Goal: Task Accomplishment & Management: Manage account settings

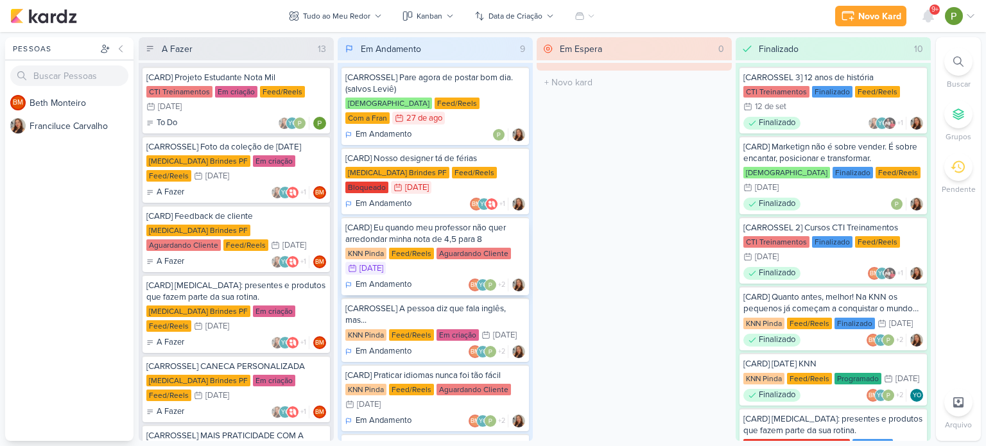
click at [405, 225] on div "[CARD] Eu quando meu professor não quer arredondar minha nota de 4,5 para 8" at bounding box center [435, 233] width 180 height 23
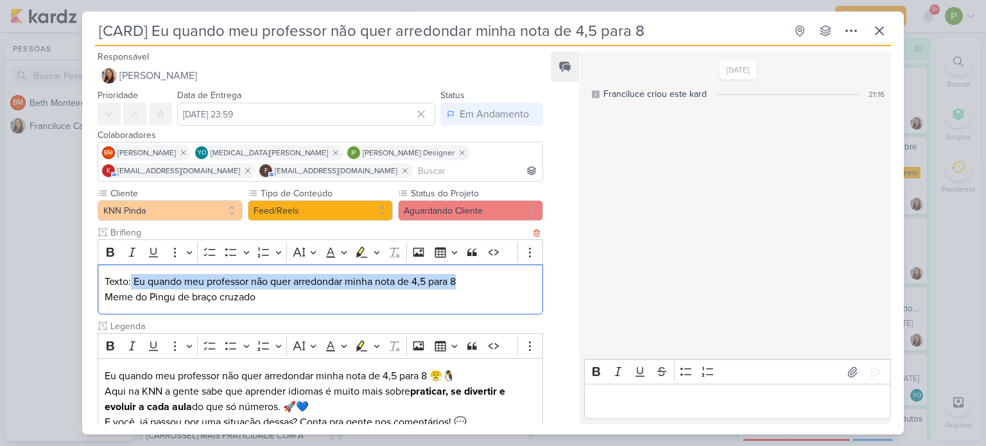
drag, startPoint x: 131, startPoint y: 281, endPoint x: 478, endPoint y: 273, distance: 346.7
click at [478, 274] on p "Texto: Eu quando meu professor não quer arredondar minha nota de 4,5 para 8" at bounding box center [320, 281] width 431 height 15
copy p "Eu quando meu professor não quer arredondar minha nota de 4,5 para 8"
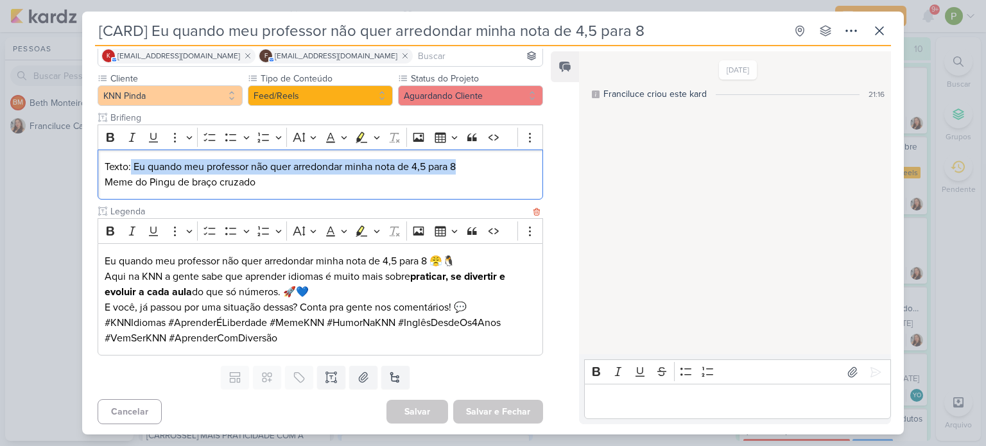
scroll to position [116, 0]
click at [846, 368] on icon at bounding box center [852, 372] width 13 height 13
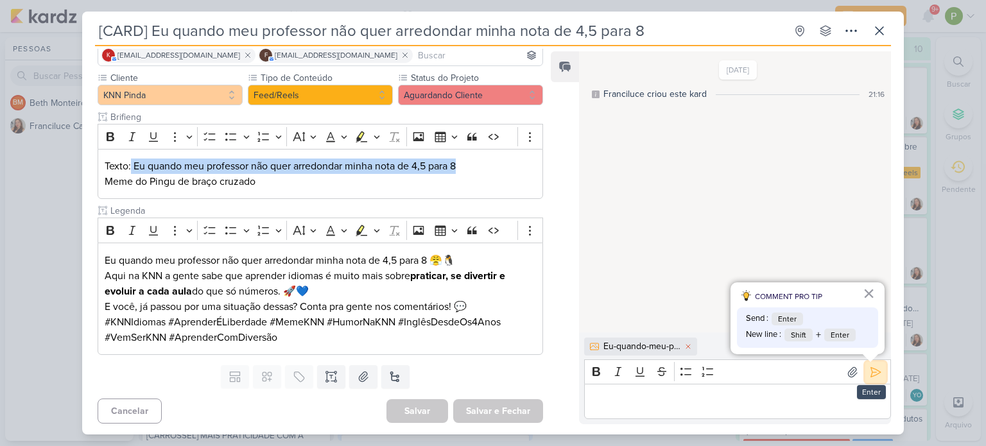
click at [879, 365] on button at bounding box center [875, 372] width 21 height 21
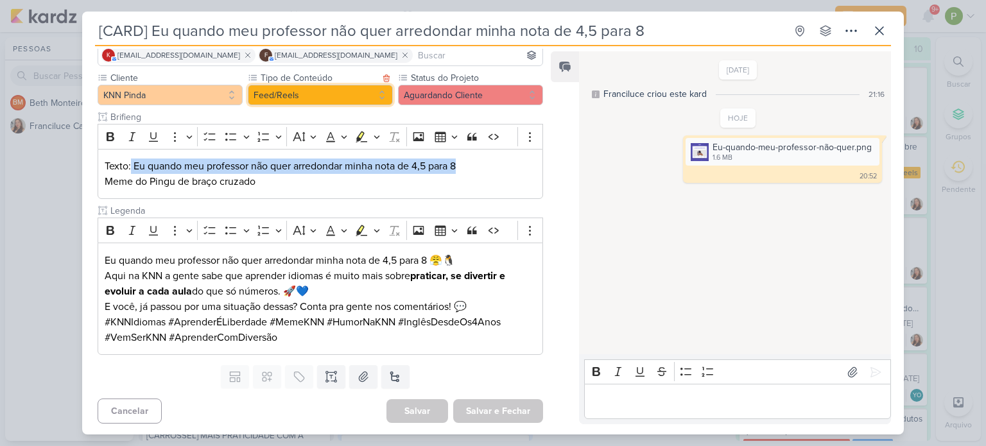
click at [375, 91] on button "Feed/Reels" at bounding box center [320, 95] width 145 height 21
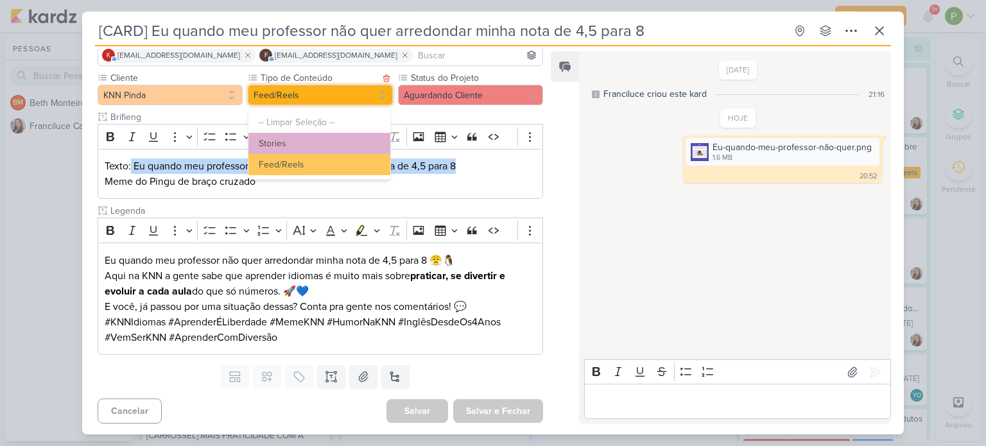
click at [375, 91] on button "Feed/Reels" at bounding box center [320, 95] width 145 height 21
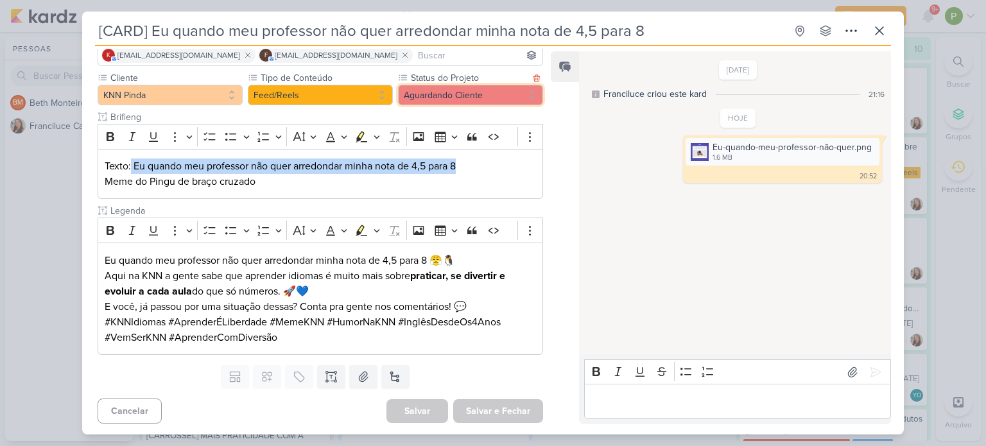
click at [456, 93] on button "Aguardando Cliente" at bounding box center [470, 95] width 145 height 21
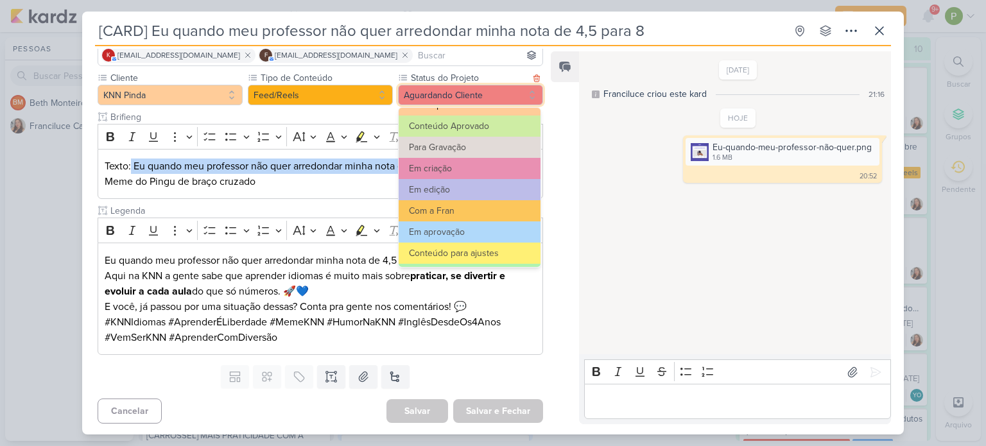
scroll to position [64, 0]
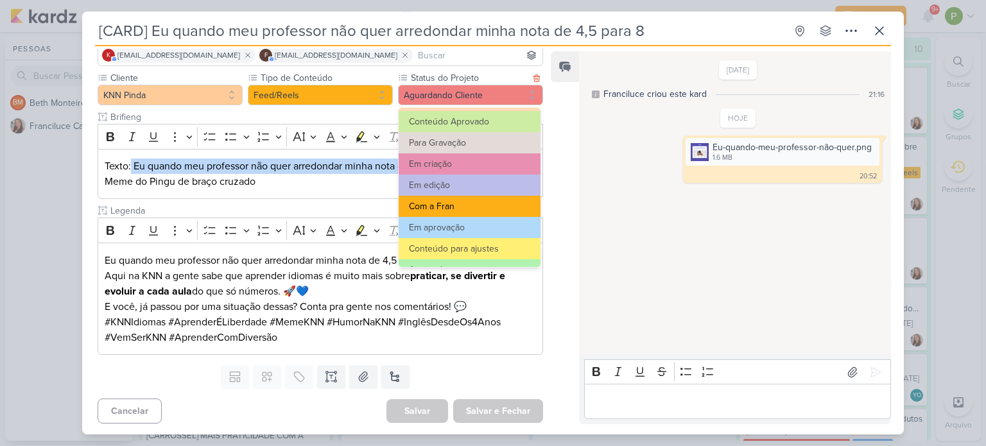
click at [466, 202] on button "Com a Fran" at bounding box center [470, 206] width 142 height 21
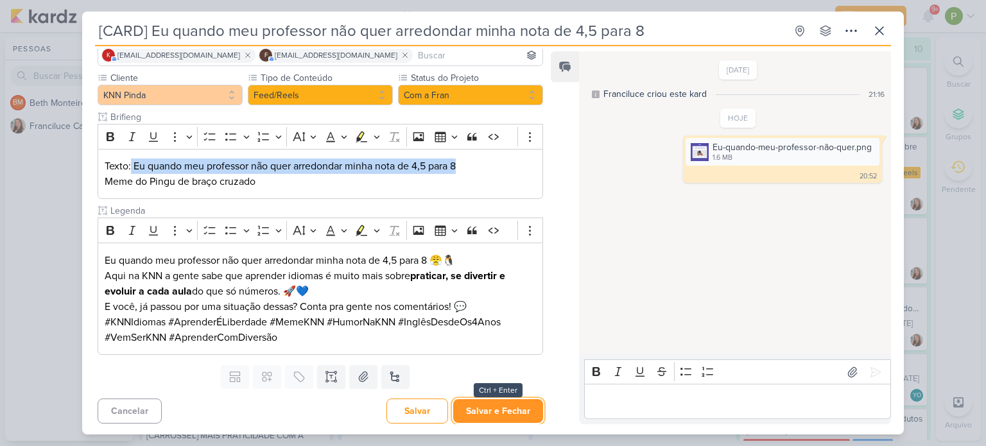
click at [472, 408] on button "Salvar e Fechar" at bounding box center [498, 411] width 90 height 24
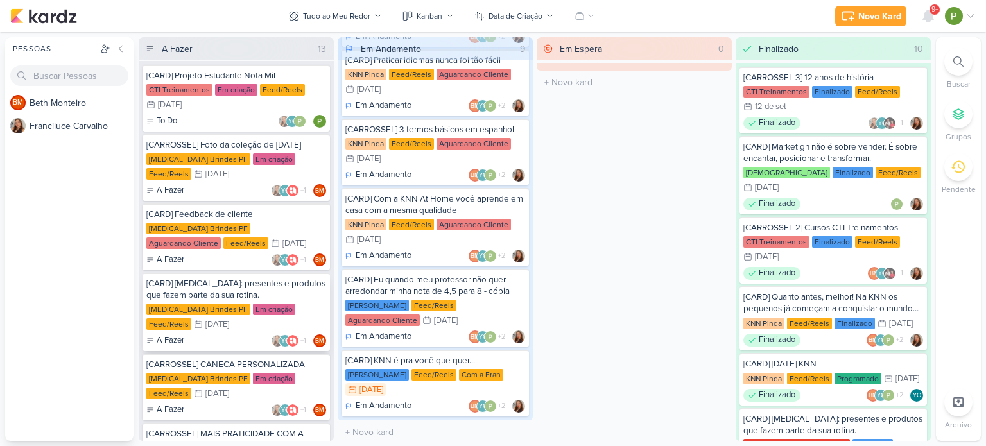
scroll to position [0, 0]
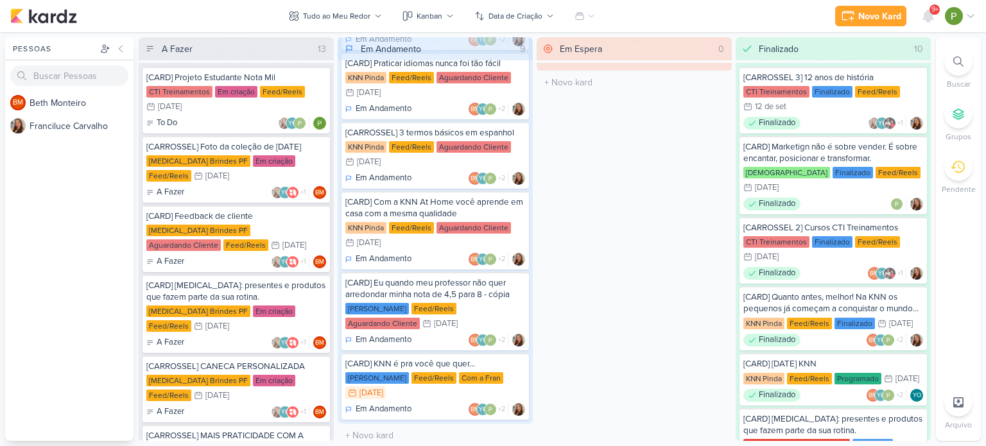
scroll to position [301, 0]
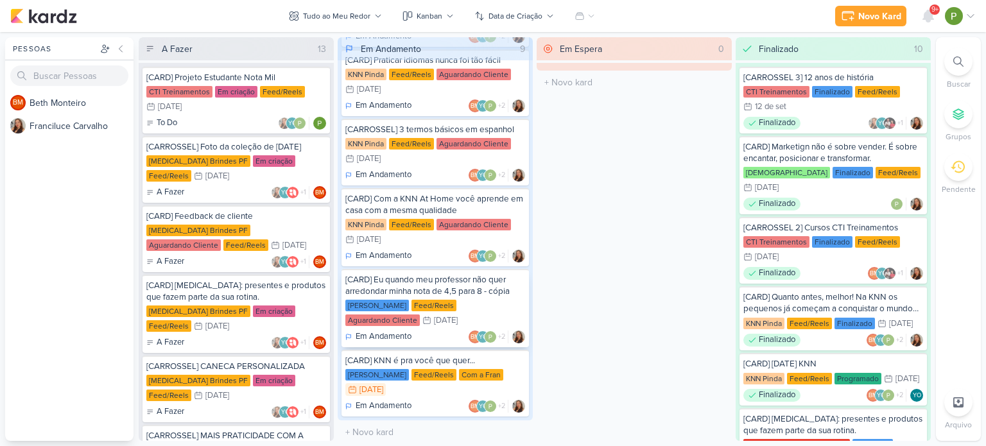
click at [442, 282] on div "[CARD] Eu quando meu professor não quer arredondar minha nota de 4,5 para 8 - c…" at bounding box center [435, 285] width 180 height 23
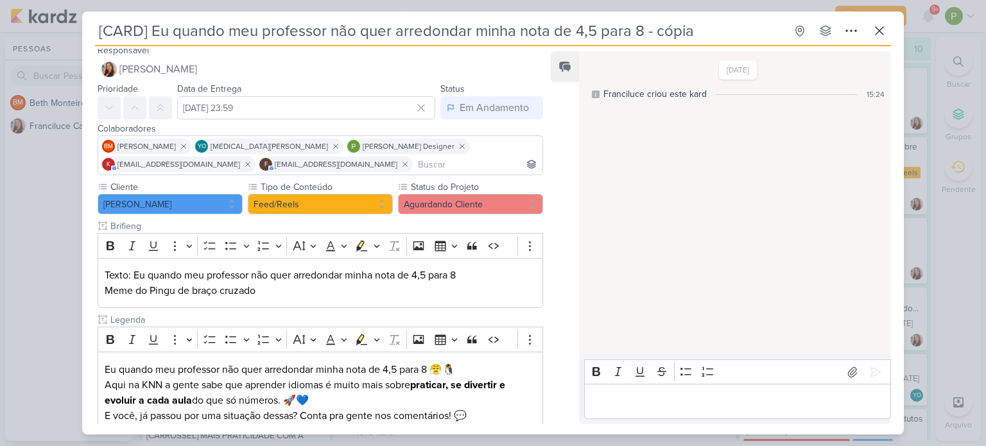
scroll to position [0, 0]
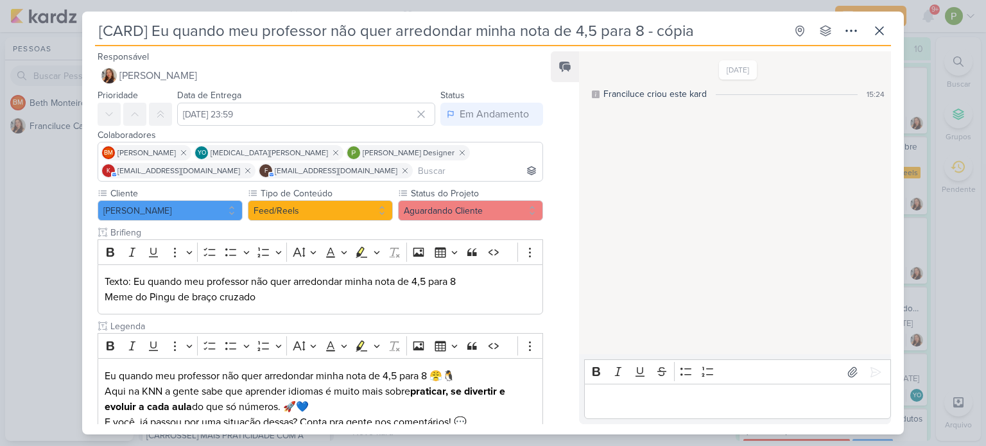
click at [45, 196] on div "[CARD] Eu quando meu professor não quer arredondar minha nota de 4,5 para 8 - c…" at bounding box center [493, 223] width 986 height 446
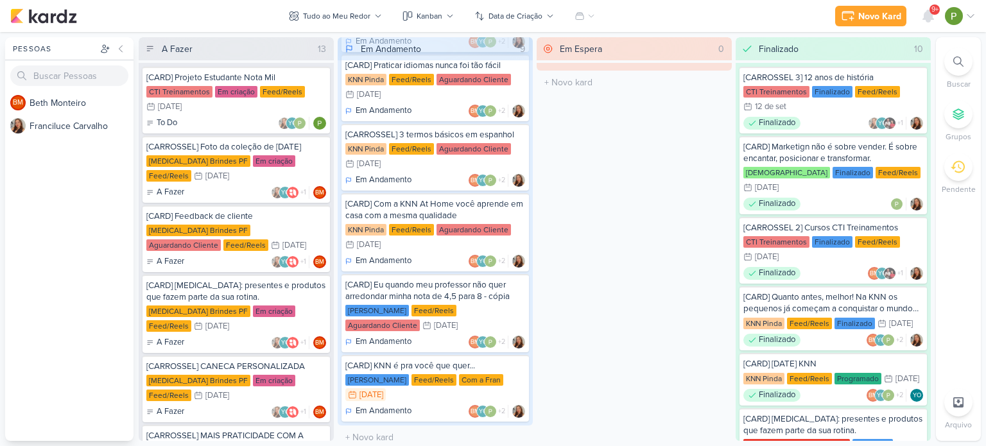
scroll to position [301, 0]
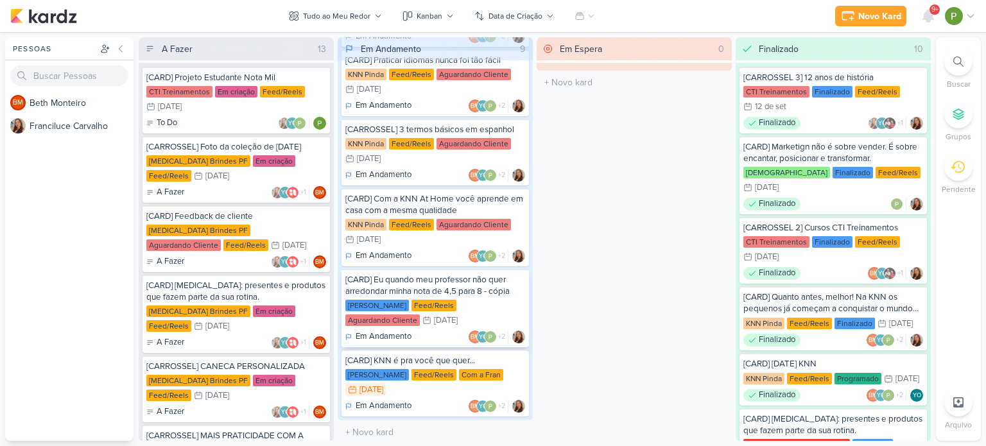
click at [439, 284] on div "[CARD] Eu quando meu professor não quer arredondar minha nota de 4,5 para 8 - c…" at bounding box center [435, 285] width 180 height 23
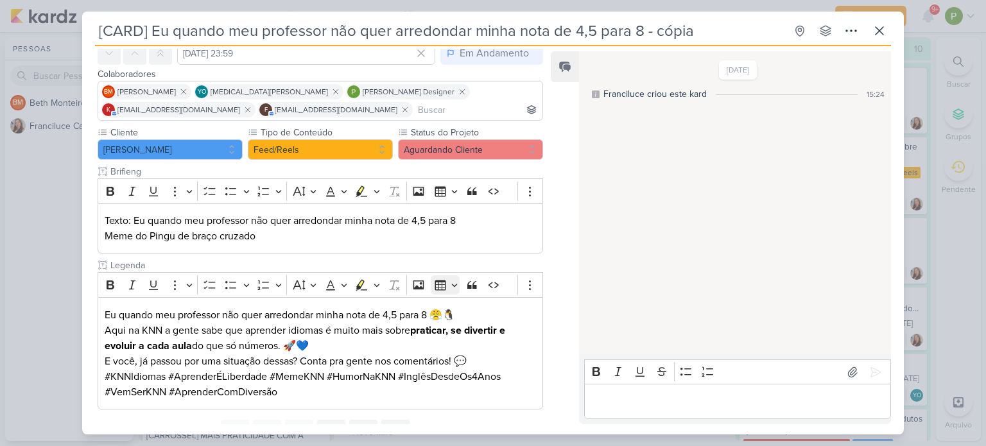
scroll to position [64, 0]
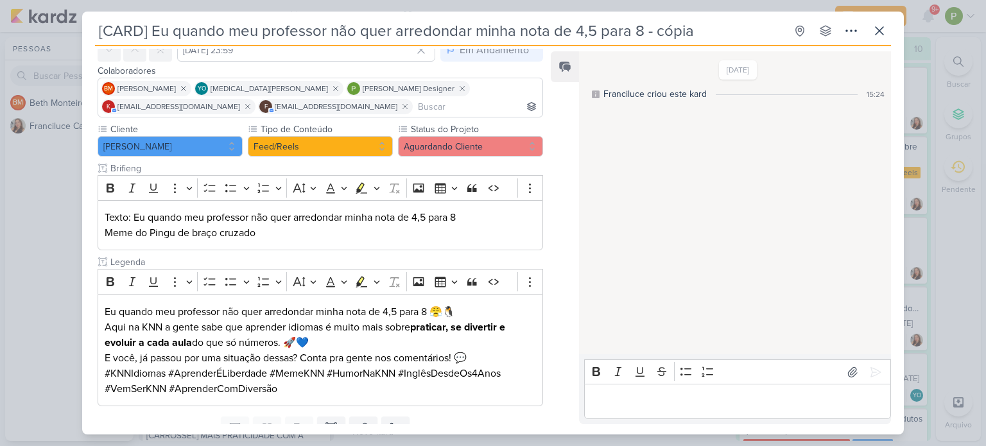
click at [61, 198] on div "[CARD] Eu quando meu professor não quer arredondar minha nota de 4,5 para 8 - c…" at bounding box center [493, 223] width 986 height 446
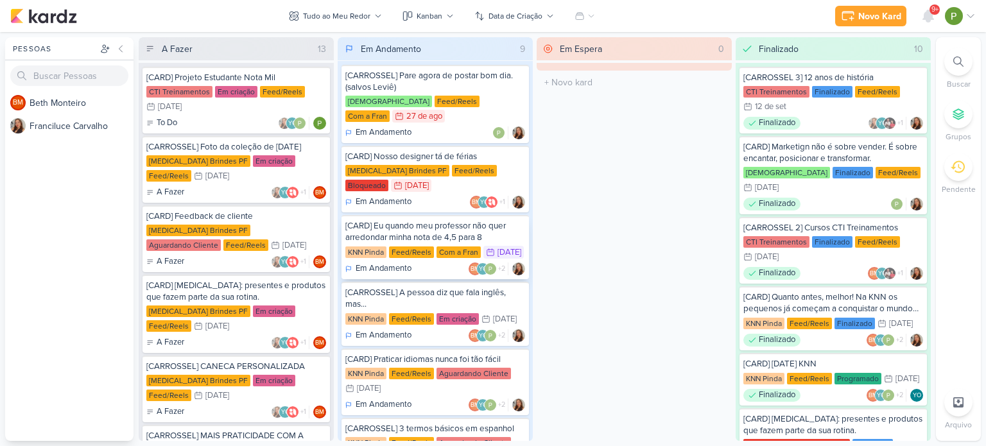
scroll to position [0, 0]
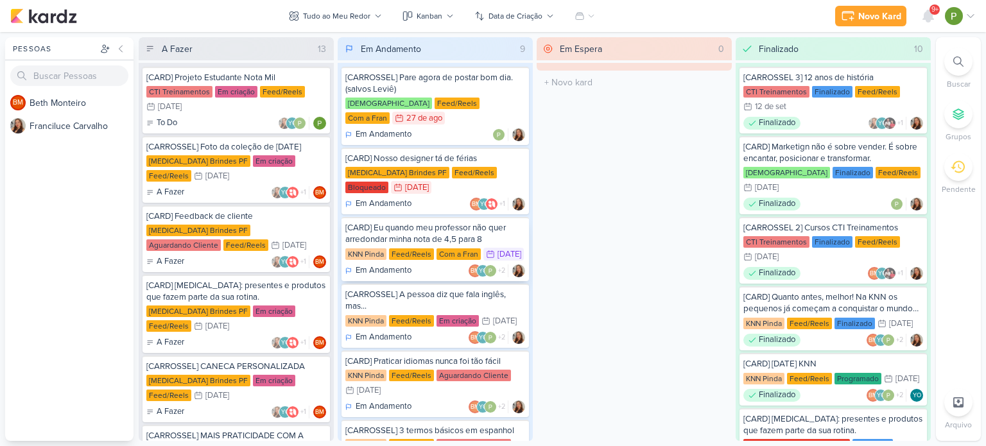
click at [442, 222] on div "[CARD] Eu quando meu professor não quer arredondar minha nota de 4,5 para 8" at bounding box center [435, 233] width 180 height 23
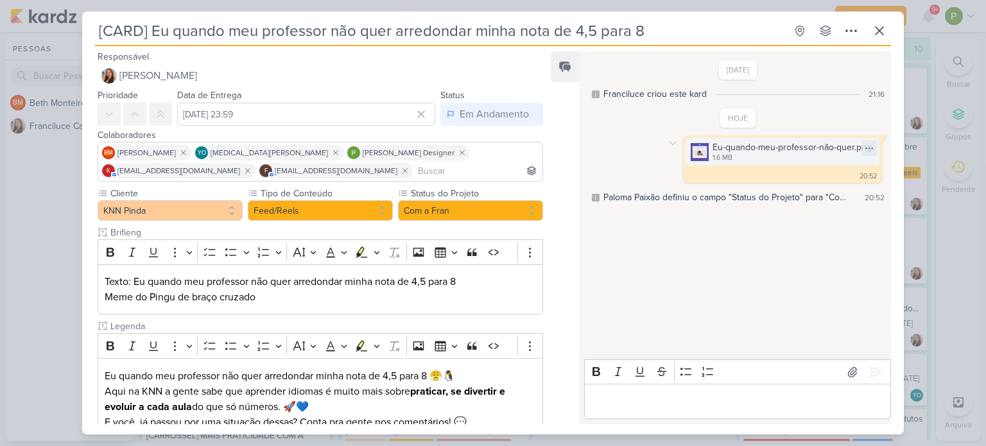
click at [697, 150] on img at bounding box center [700, 152] width 18 height 18
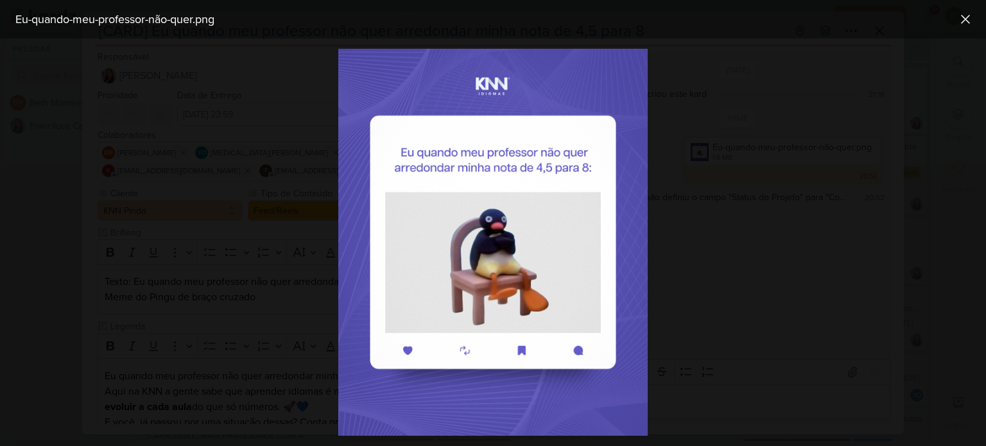
click at [209, 194] on div at bounding box center [493, 243] width 986 height 408
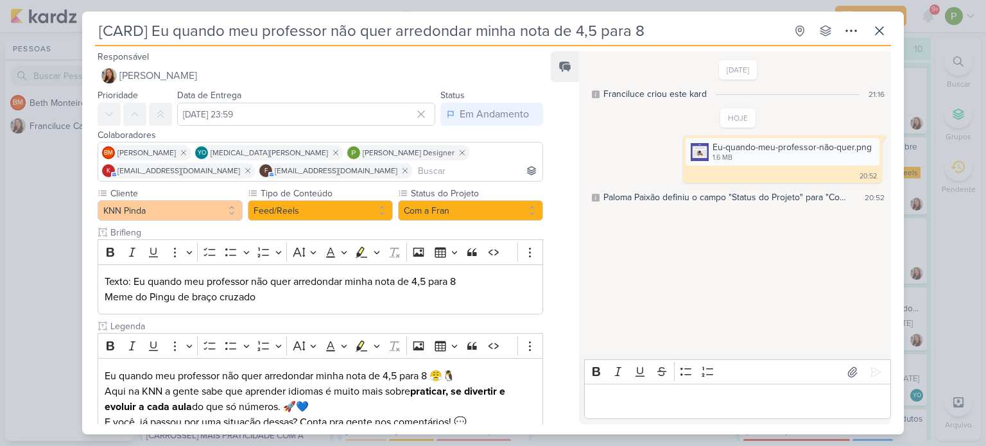
click at [15, 197] on div "[CARD] Eu quando meu professor não quer arredondar minha nota de 4,5 para 8 Cri…" at bounding box center [493, 223] width 986 height 446
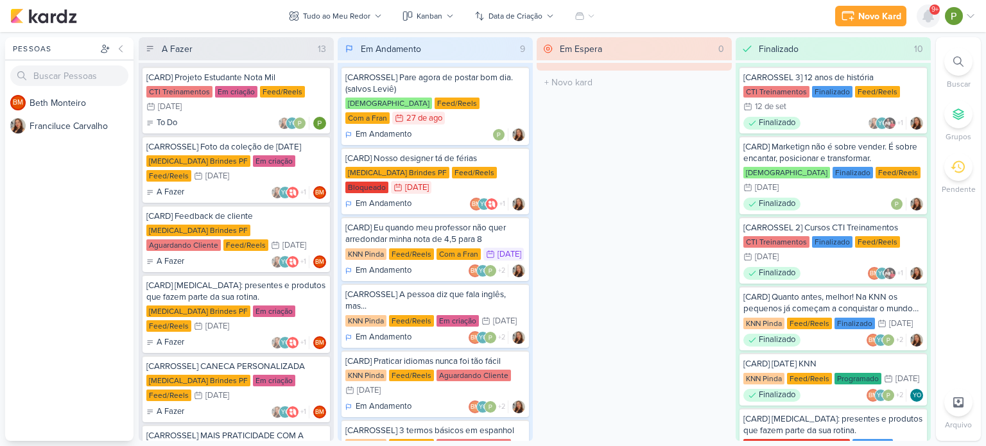
click at [929, 20] on icon at bounding box center [928, 16] width 10 height 12
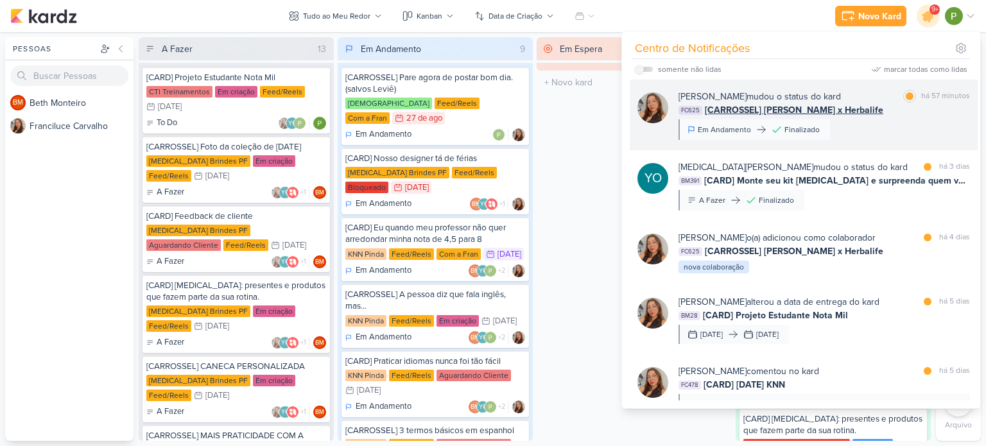
click at [909, 118] on div "Franciluce Carvalho mudou o status do kard marcar como lida há 57 minutos FC625…" at bounding box center [823, 115] width 291 height 50
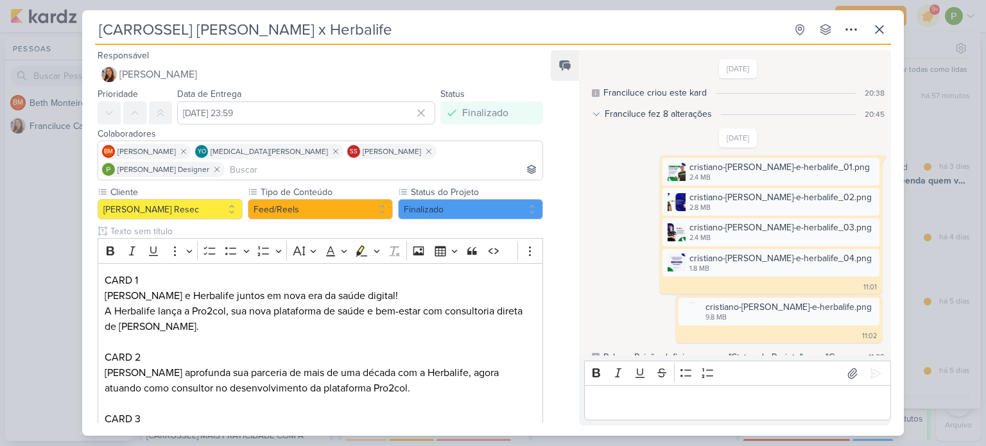
scroll to position [256, 0]
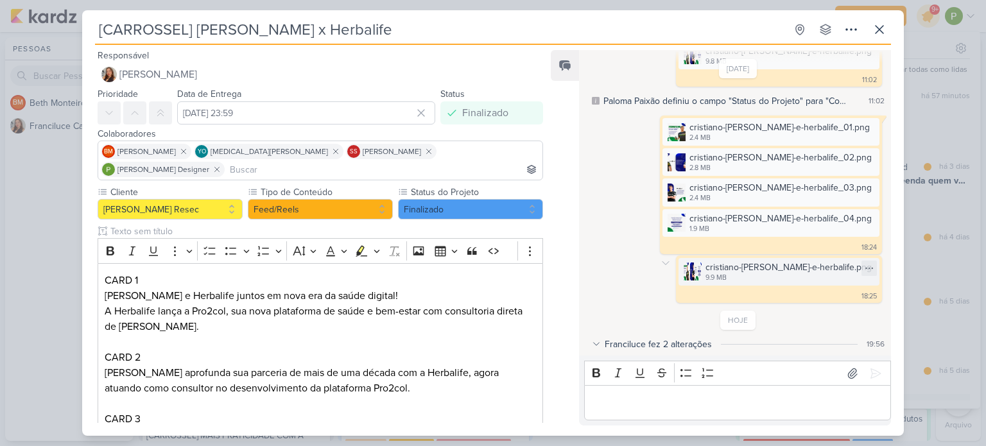
click at [782, 274] on div "9.9 MB" at bounding box center [788, 278] width 166 height 10
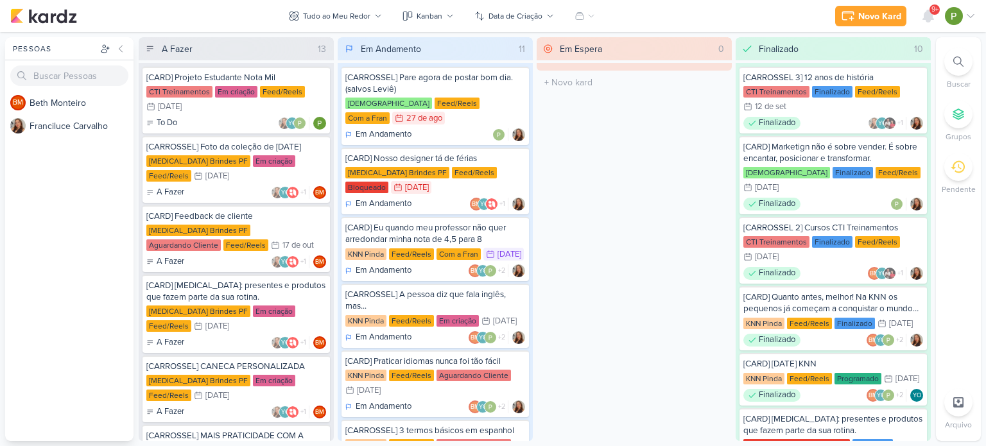
click at [929, 7] on div "9+" at bounding box center [934, 9] width 10 height 10
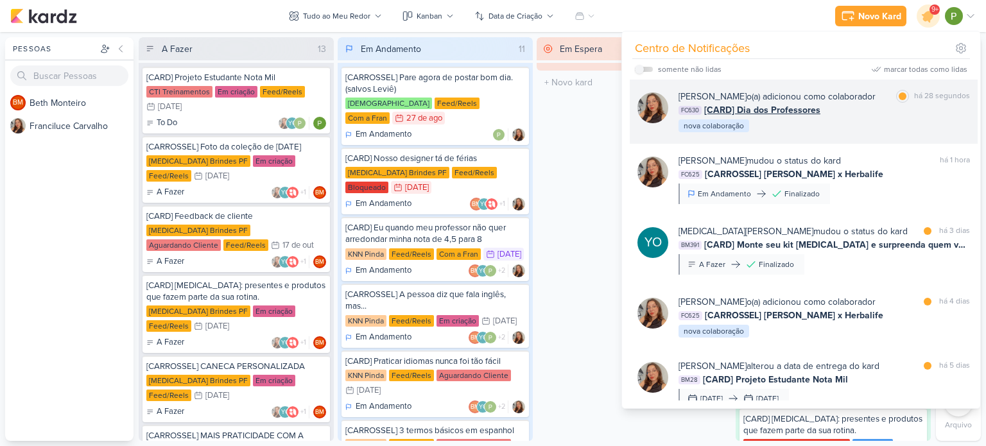
click at [876, 103] on div "Franciluce Carvalho o(a) adicionou como colaborador" at bounding box center [776, 96] width 197 height 13
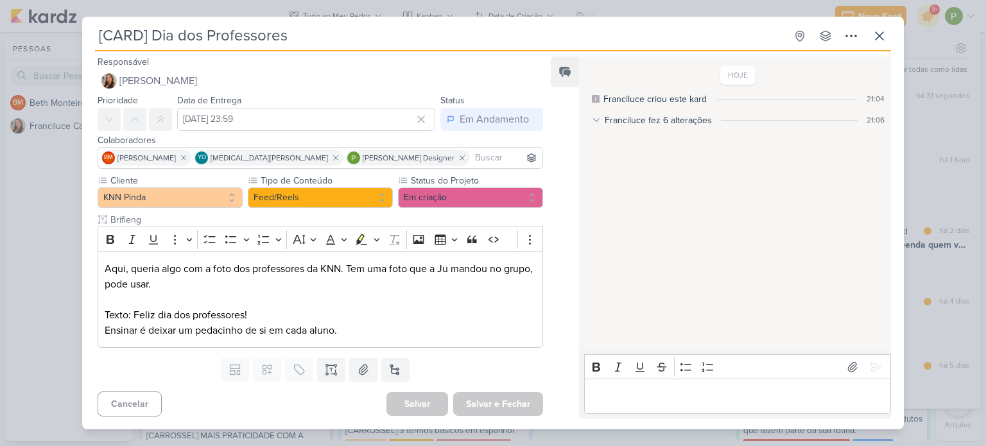
click at [601, 120] on div "Franciluce fez 6 alterações 21:06" at bounding box center [738, 120] width 293 height 13
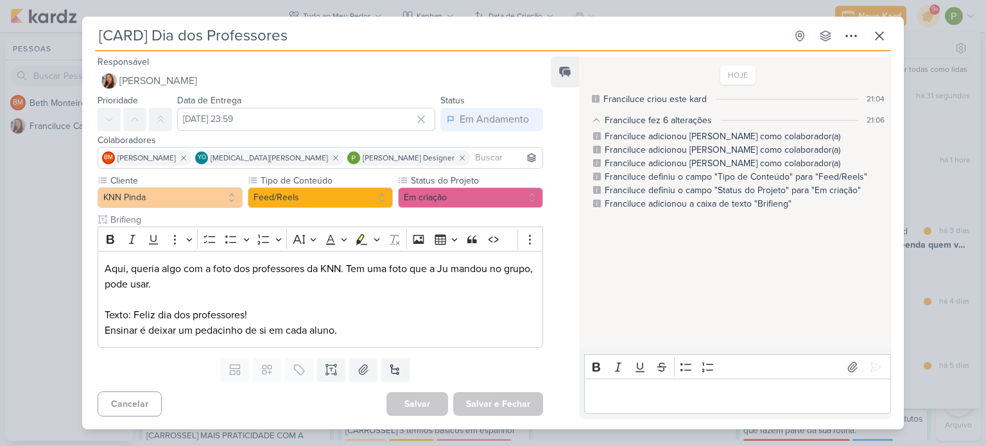
click at [595, 122] on icon at bounding box center [596, 120] width 9 height 9
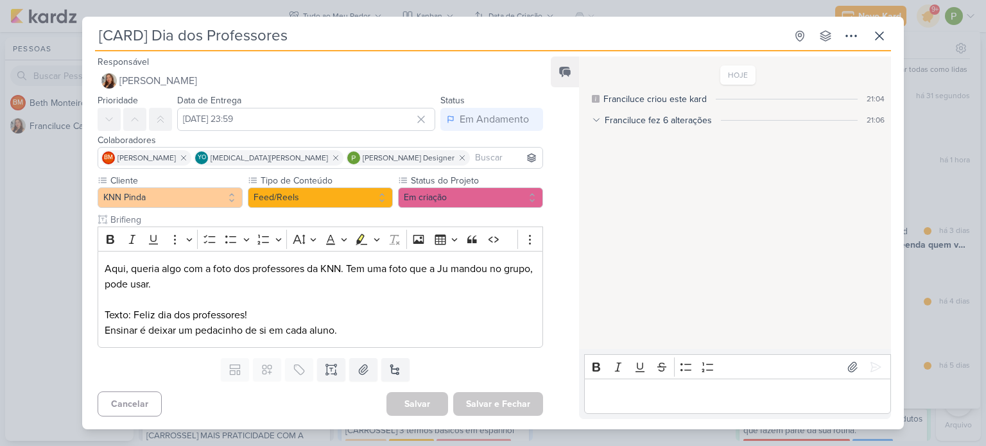
click at [78, 246] on div "[CARD] Dia dos Professores Criado por Franciluce" at bounding box center [493, 223] width 986 height 446
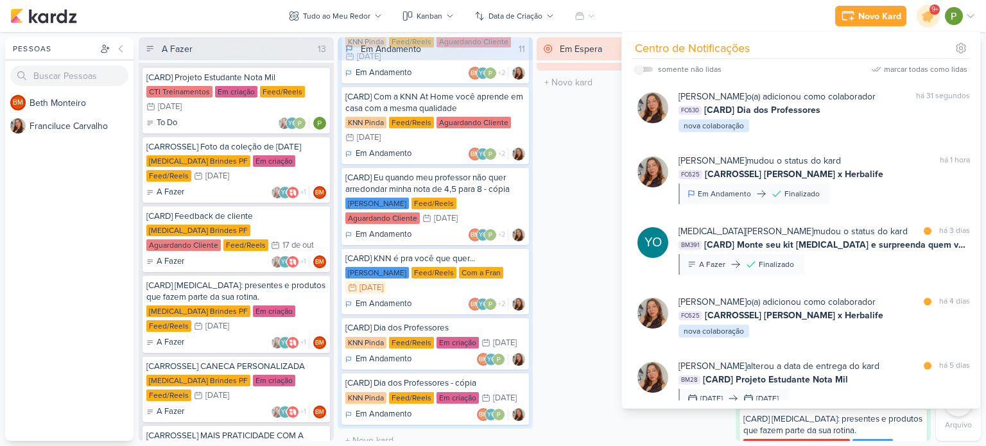
scroll to position [411, 0]
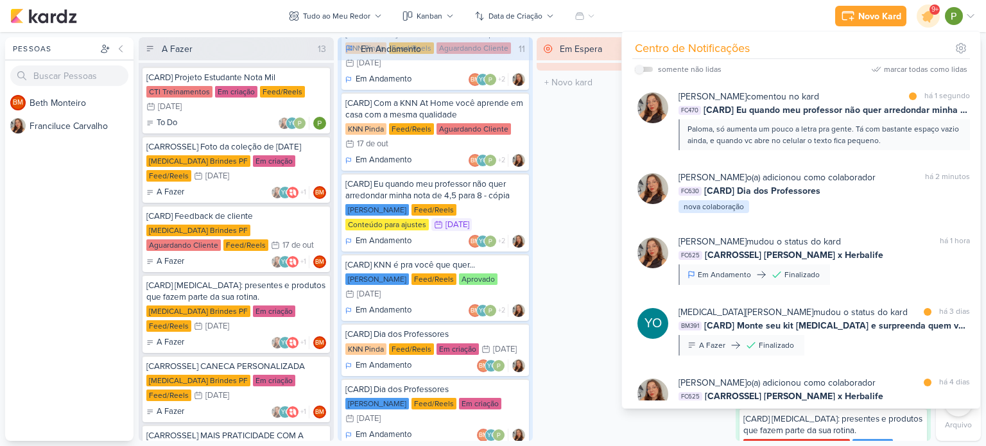
click at [607, 155] on div "Em Espera 0 O título do kard deve ter menos que 100 caracteres" at bounding box center [634, 239] width 195 height 404
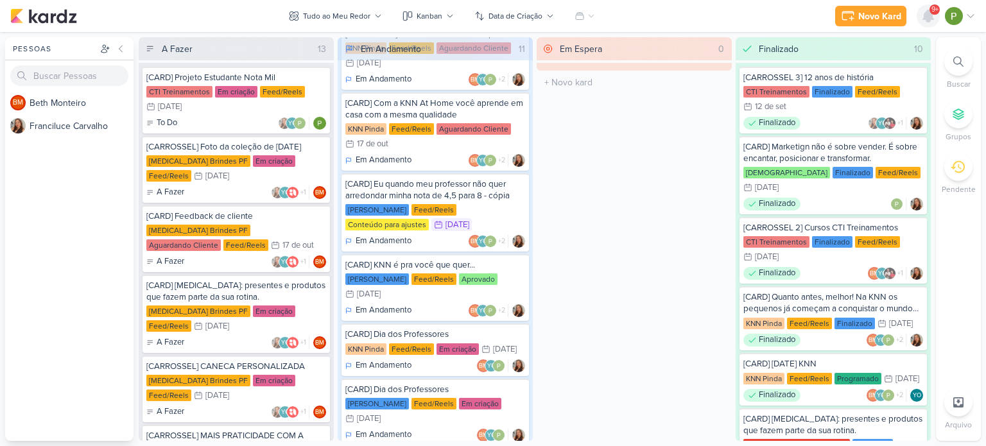
click at [928, 15] on icon at bounding box center [928, 16] width 10 height 12
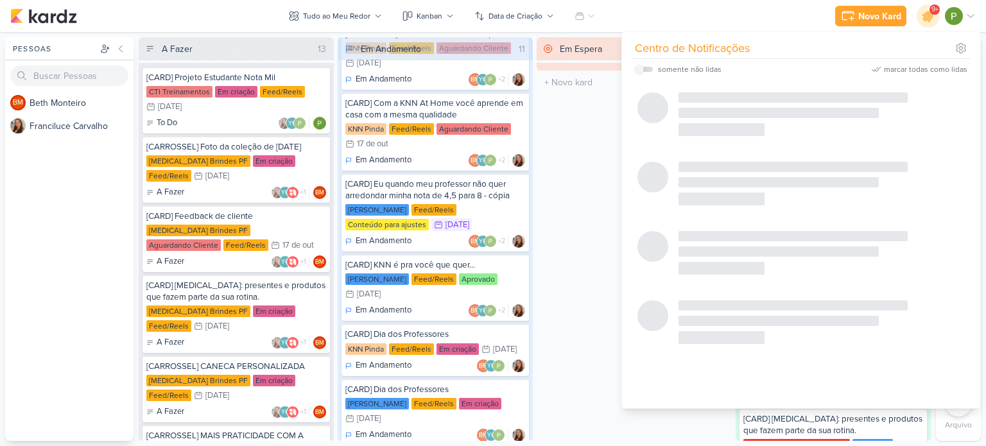
click at [561, 214] on div "Em Espera 0 O título do kard deve ter menos que 100 caracteres" at bounding box center [634, 239] width 195 height 404
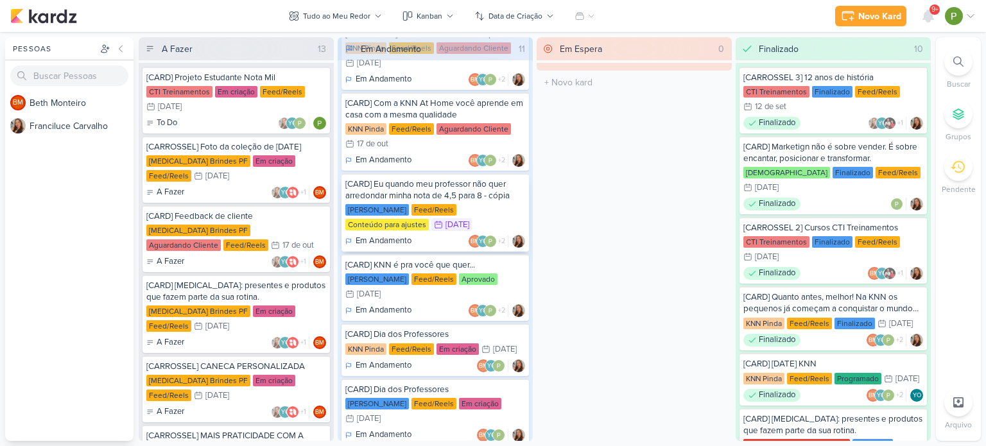
click at [426, 178] on div "[CARD] Eu quando meu professor não quer arredondar minha nota de 4,5 para 8 - c…" at bounding box center [435, 189] width 180 height 23
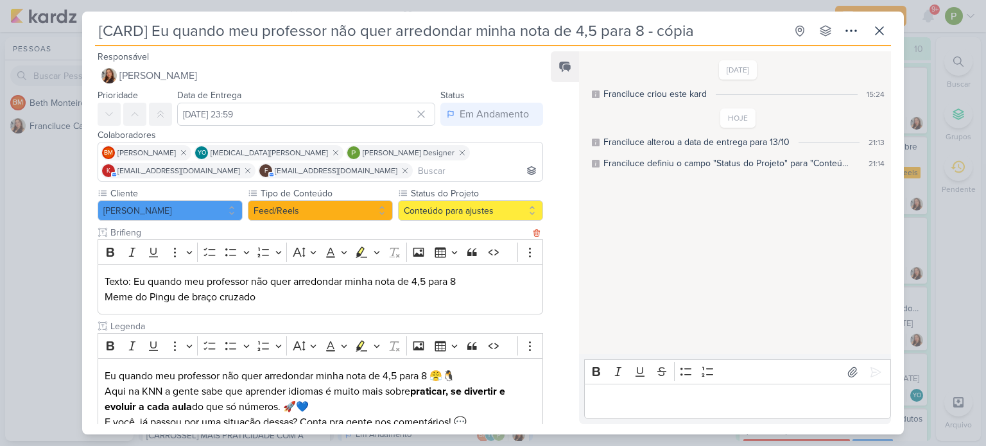
scroll to position [116, 0]
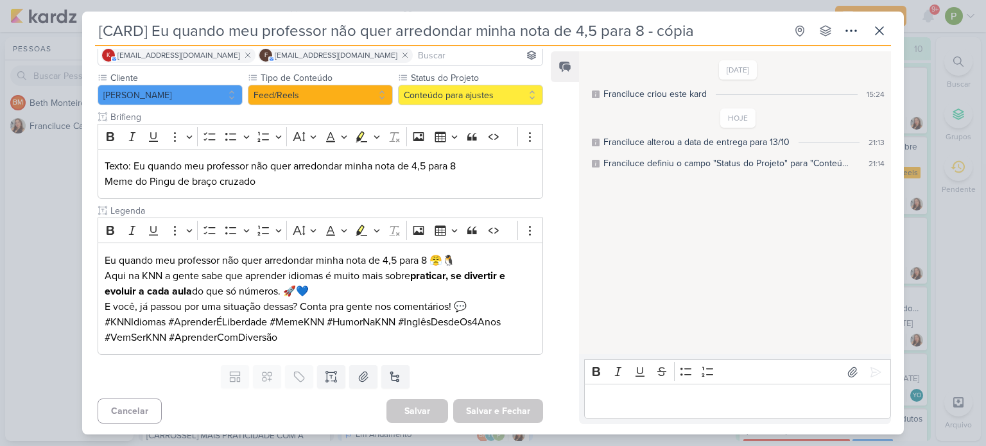
click at [802, 170] on div "14/9/25 Franciluce criou este kard 15:24 HOJE Franciluce alterou a data de entr…" at bounding box center [734, 204] width 311 height 302
click at [962, 117] on div "[CARD] Eu quando meu professor não quer arredondar minha nota de 4,5 para 8 - c…" at bounding box center [493, 223] width 986 height 446
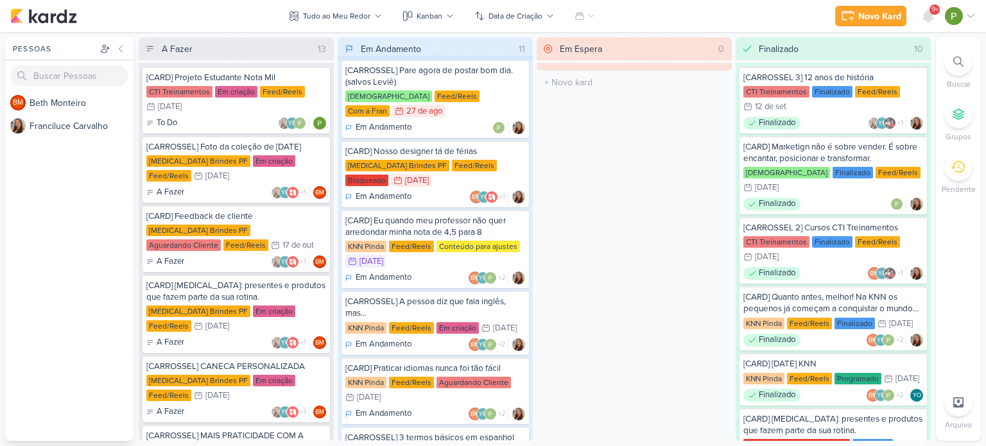
scroll to position [0, 0]
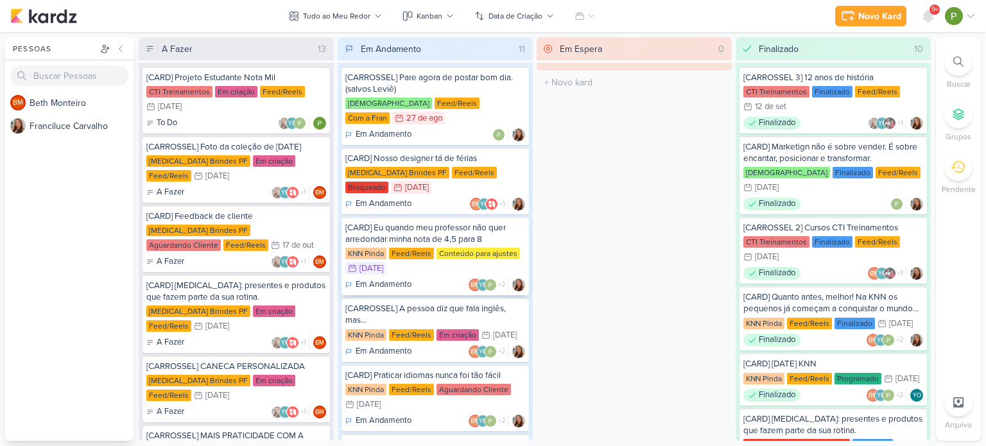
click at [472, 222] on div "[CARD] Eu quando meu professor não quer arredondar minha nota de 4,5 para 8" at bounding box center [435, 233] width 180 height 23
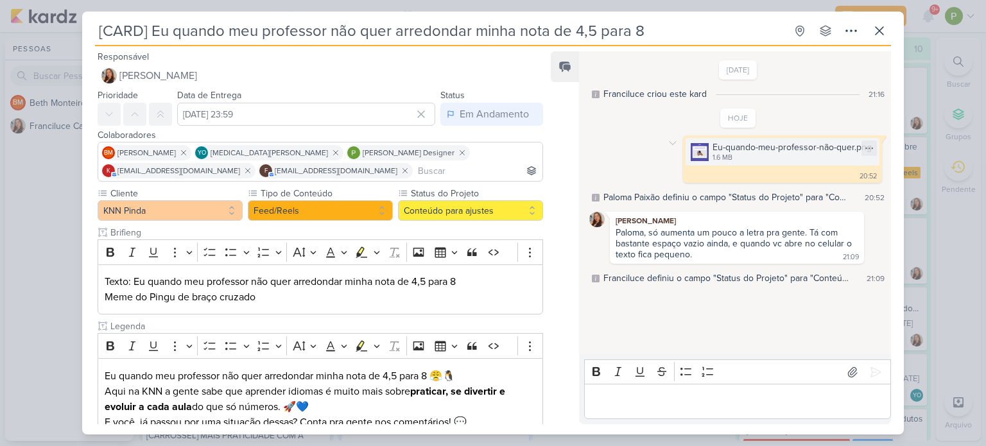
click at [695, 152] on img at bounding box center [700, 152] width 18 height 18
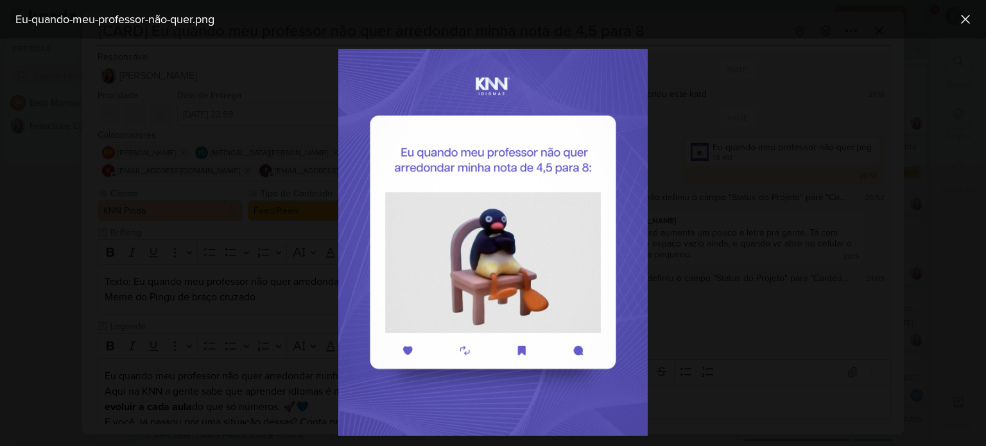
click at [239, 169] on div at bounding box center [493, 243] width 986 height 408
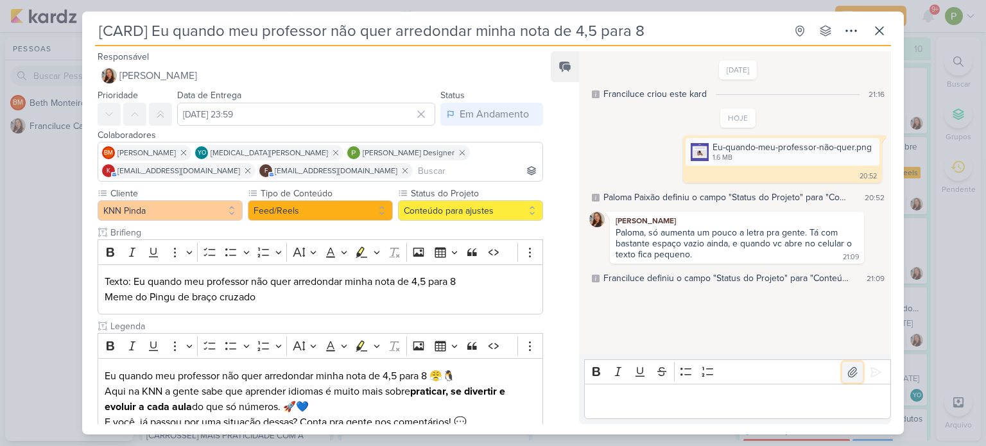
click at [846, 368] on icon at bounding box center [852, 372] width 13 height 13
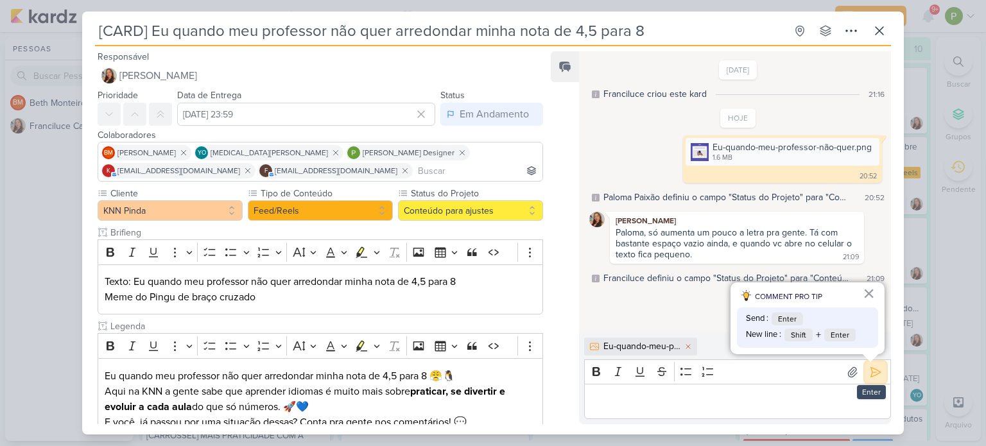
click at [873, 374] on icon at bounding box center [875, 372] width 13 height 13
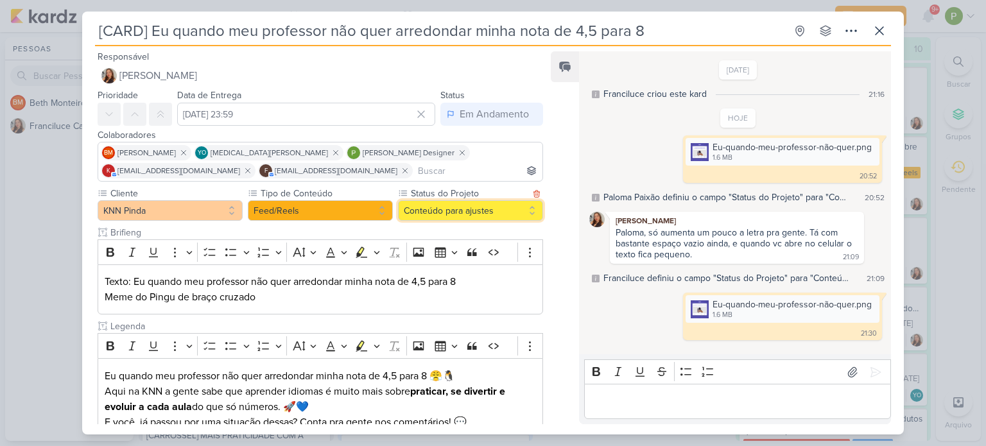
click at [477, 211] on button "Conteúdo para ajustes" at bounding box center [470, 210] width 145 height 21
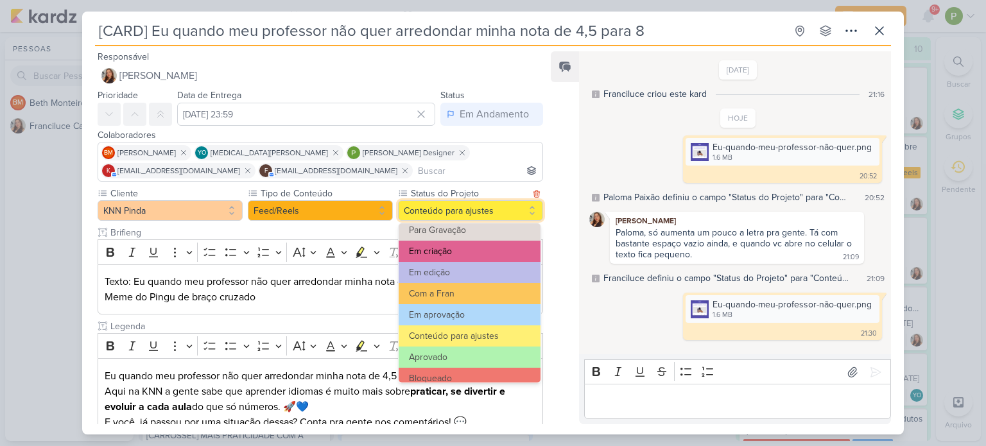
scroll to position [144, 0]
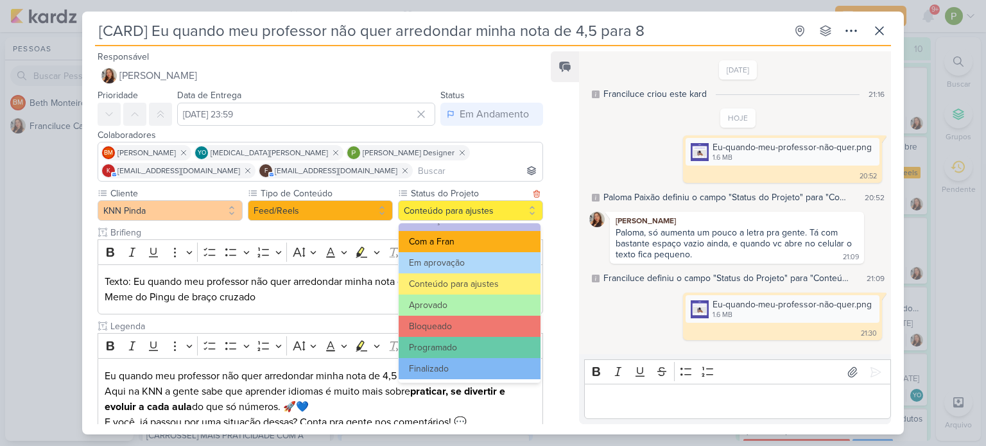
click at [467, 238] on button "Com a Fran" at bounding box center [470, 241] width 142 height 21
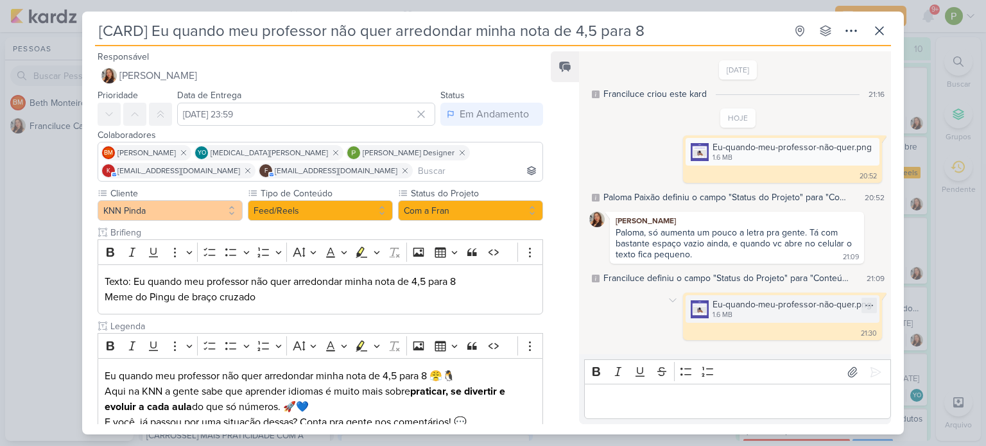
click at [703, 306] on img at bounding box center [700, 309] width 18 height 18
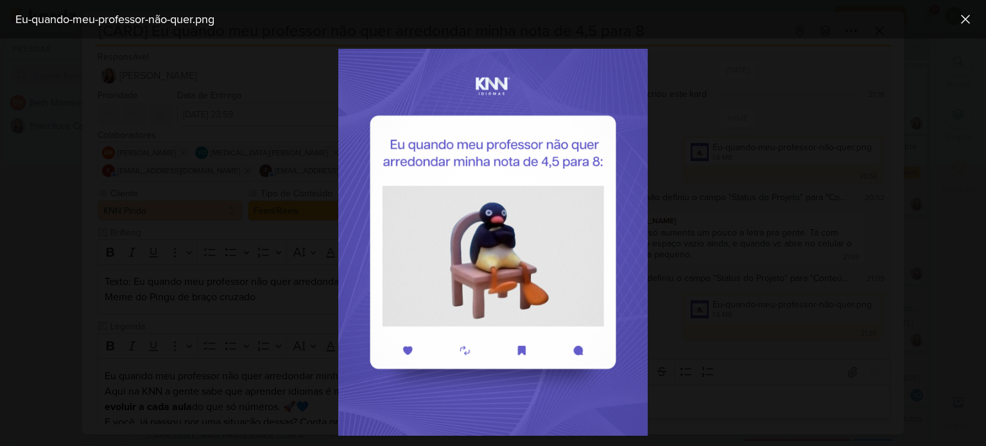
click at [325, 200] on div at bounding box center [493, 243] width 986 height 408
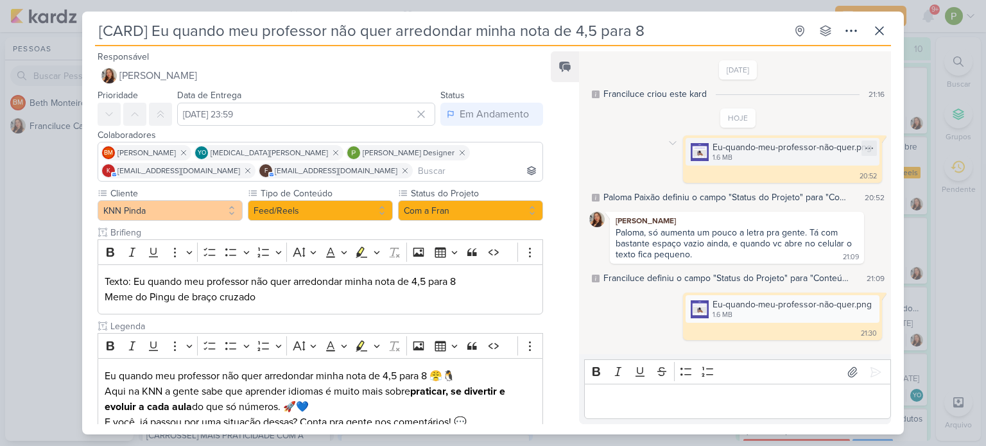
click at [705, 157] on div "Eu-quando-meu-professor-não-quer.png 1.6 MB" at bounding box center [783, 152] width 194 height 28
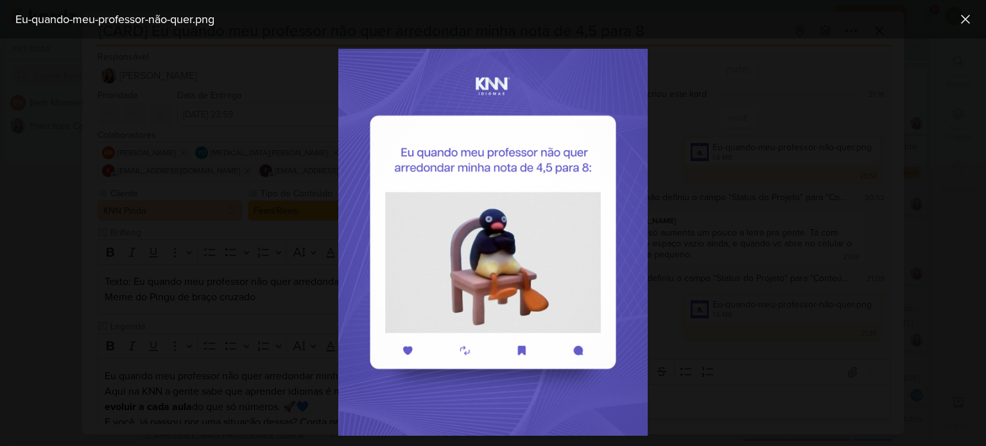
click at [705, 157] on div at bounding box center [493, 243] width 986 height 408
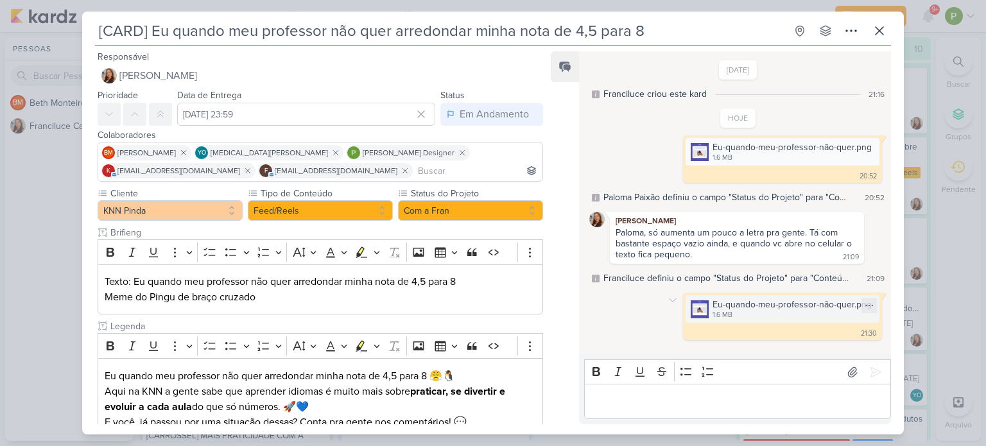
click at [696, 319] on div "Eu-quando-meu-professor-não-quer.png 1.6 MB" at bounding box center [783, 309] width 194 height 28
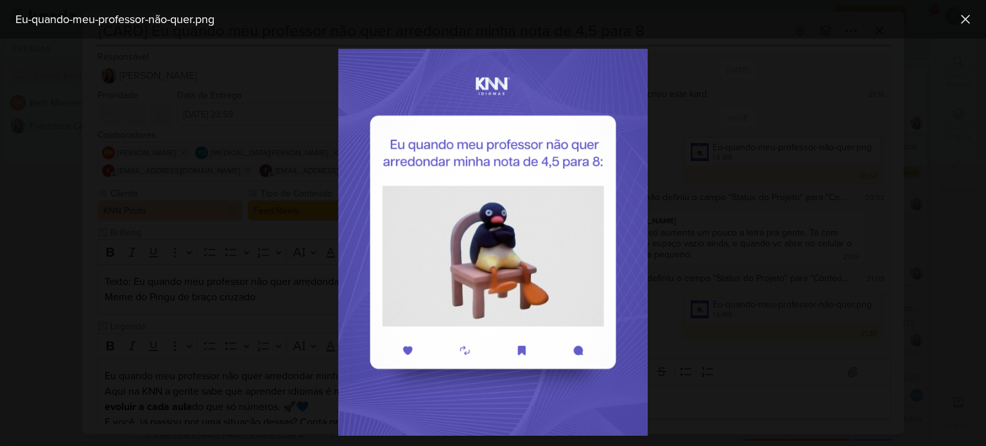
click at [702, 293] on div at bounding box center [493, 243] width 986 height 408
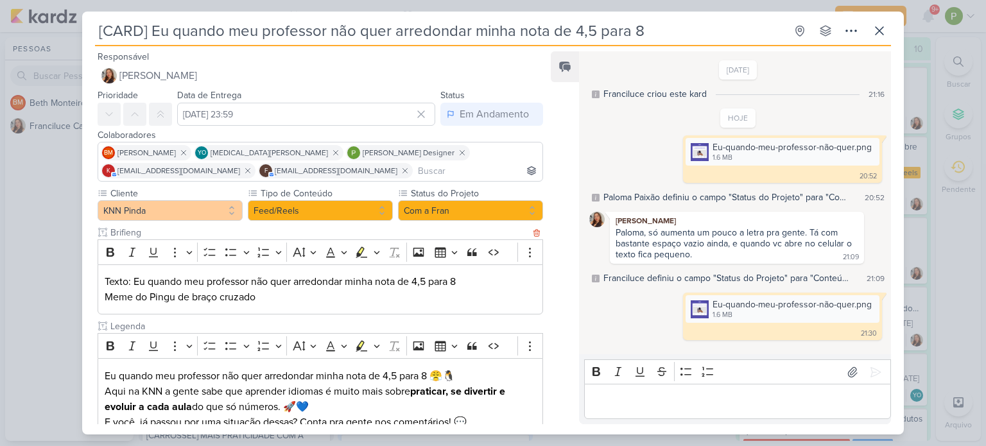
scroll to position [116, 0]
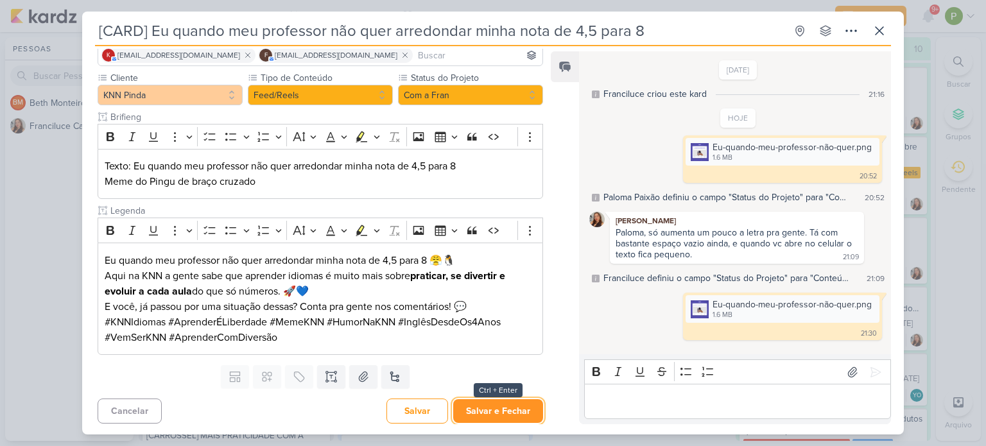
click at [497, 407] on button "Salvar e Fechar" at bounding box center [498, 411] width 90 height 24
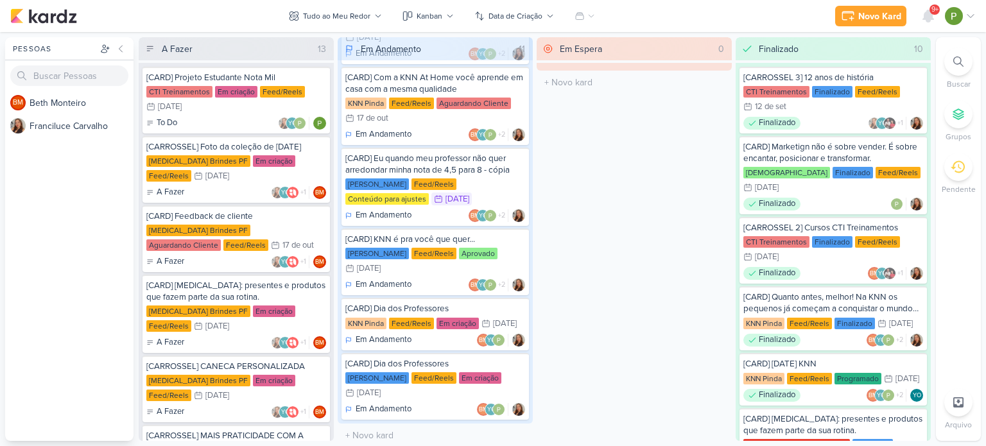
scroll to position [426, 0]
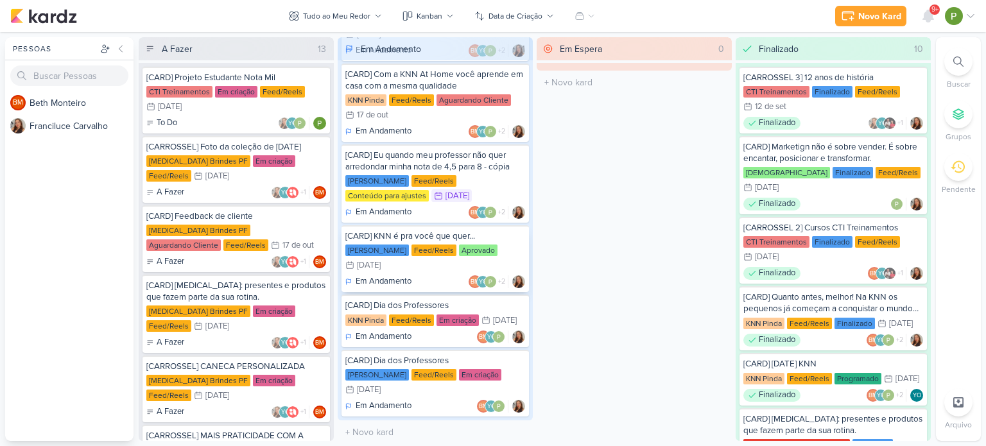
click at [456, 236] on div "[CARD] KNN é pra você que quer..." at bounding box center [435, 236] width 180 height 12
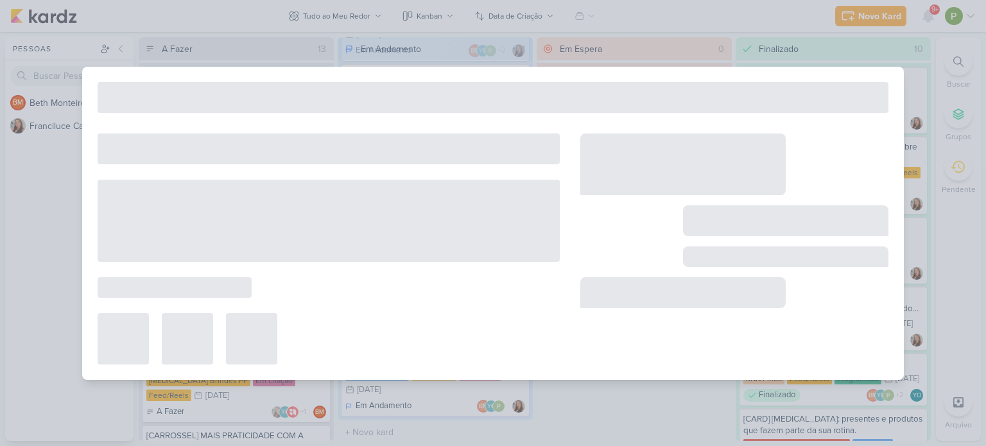
type input "[CARD] KNN é pra você que quer..."
type input "16 de outubro de 2025 às 23:59"
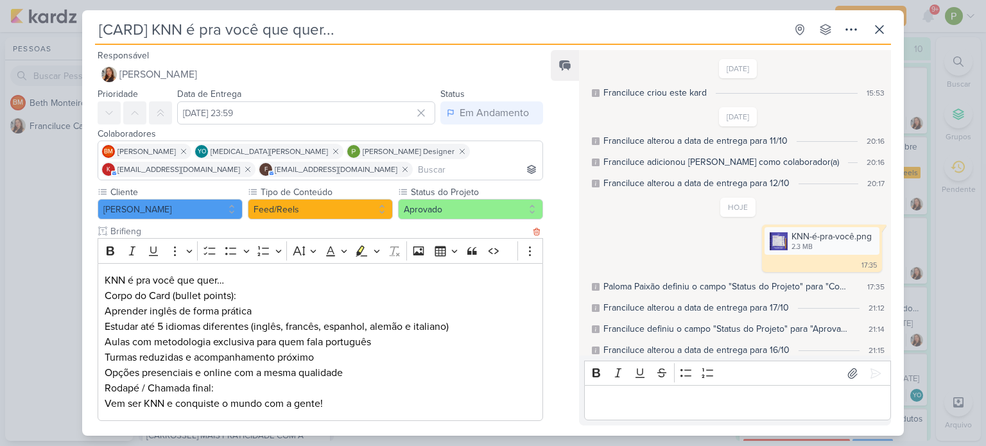
scroll to position [6, 0]
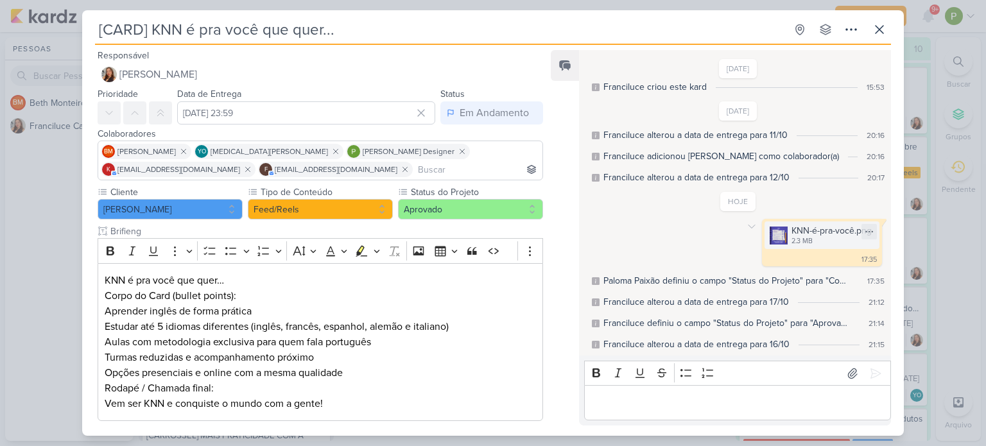
click at [773, 231] on img at bounding box center [779, 236] width 18 height 18
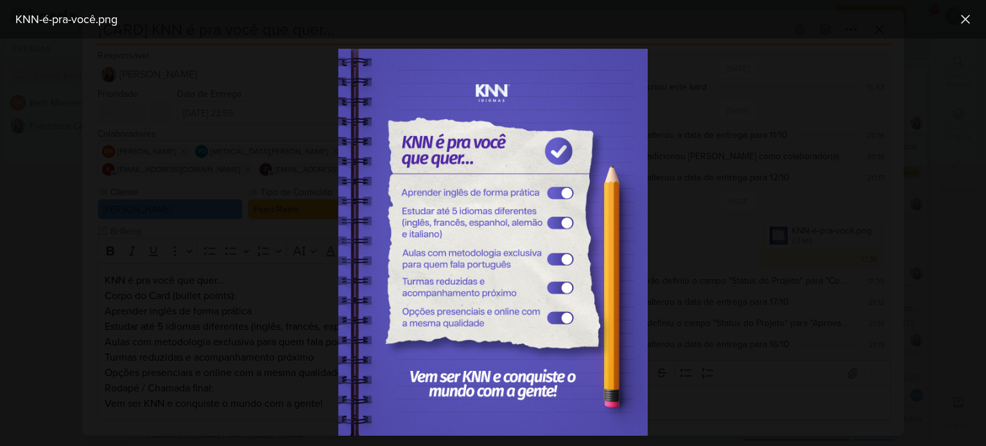
click at [773, 230] on div at bounding box center [493, 243] width 986 height 408
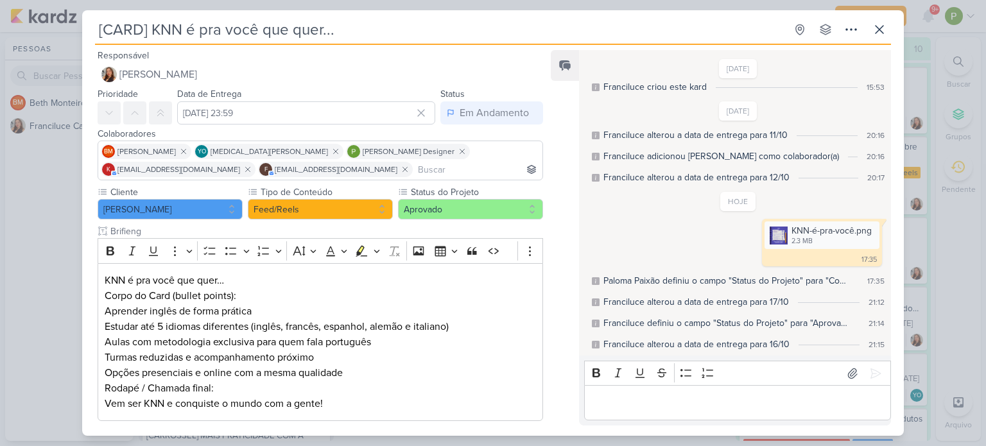
click at [55, 203] on div "[CARD] KNN é pra você que quer... Criado por Franciluce" at bounding box center [493, 223] width 986 height 446
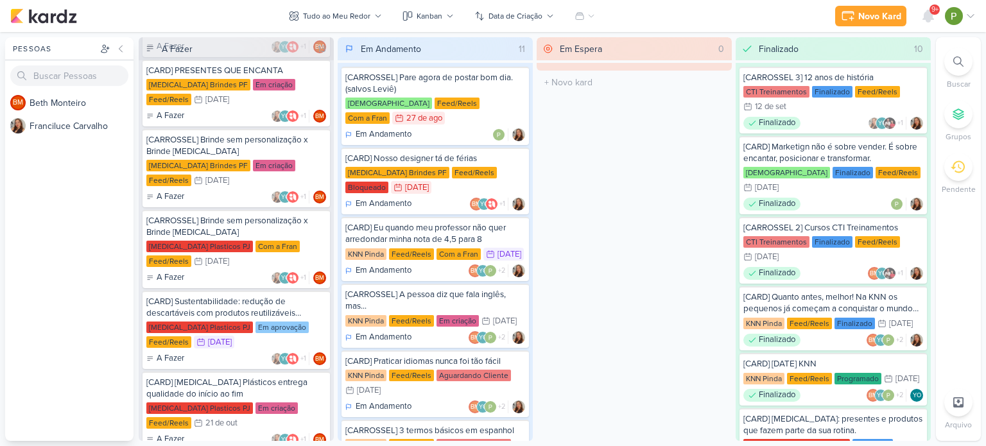
scroll to position [449, 0]
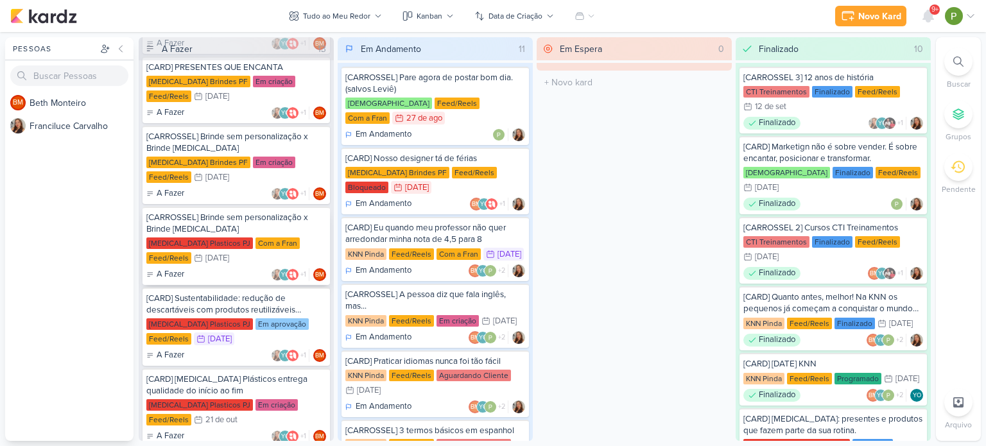
click at [221, 214] on div "[CARROSSEL] Brinde sem personalização x Brinde [MEDICAL_DATA]" at bounding box center [236, 223] width 180 height 23
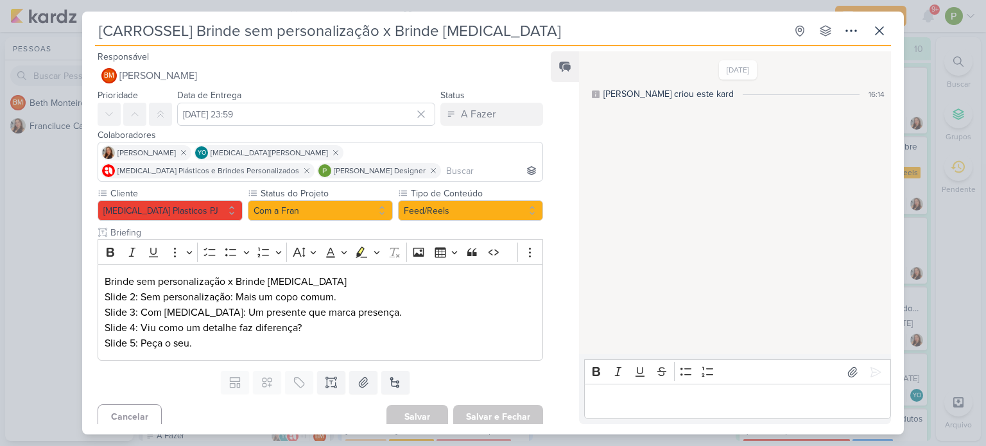
click at [48, 192] on div "[CARROSSEL] Brinde sem personalização x Brinde Allegra Criado por Beth" at bounding box center [493, 223] width 986 height 446
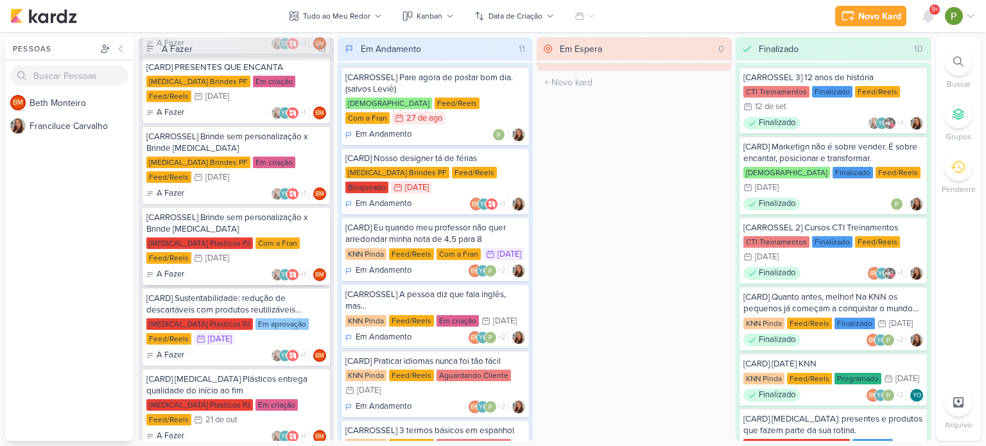
click at [238, 220] on div "[CARROSSEL] Brinde sem personalização x Brinde [MEDICAL_DATA]" at bounding box center [236, 223] width 180 height 23
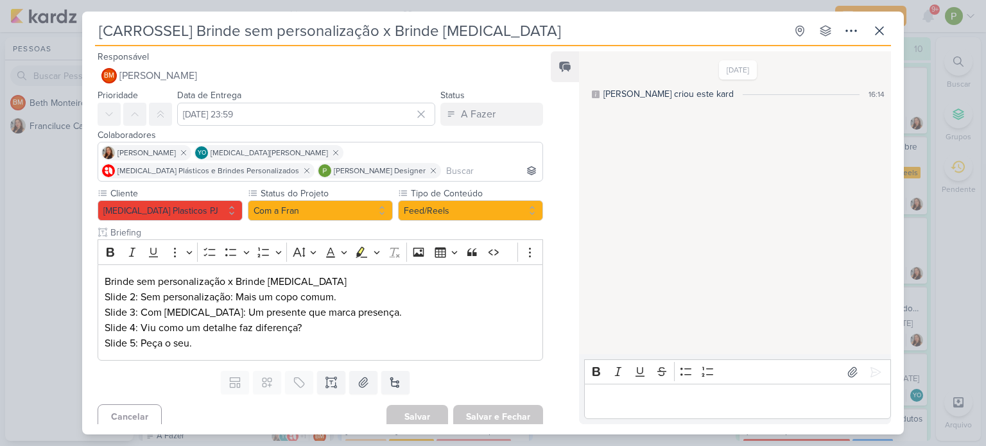
click at [0, 228] on div "[CARROSSEL] Brinde sem personalização x Brinde Allegra Criado por Beth" at bounding box center [493, 223] width 986 height 446
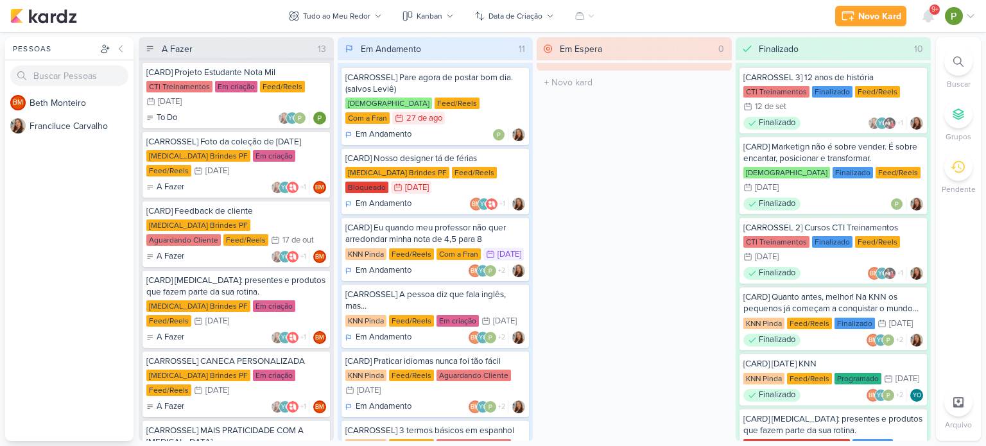
scroll to position [0, 0]
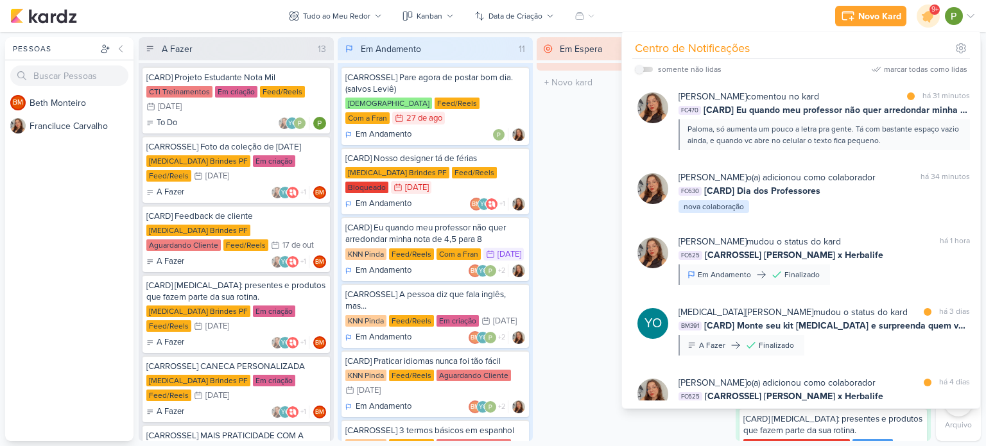
click at [563, 189] on div "Em Espera 0 O título do kard deve ter menos que 100 caracteres" at bounding box center [634, 239] width 195 height 404
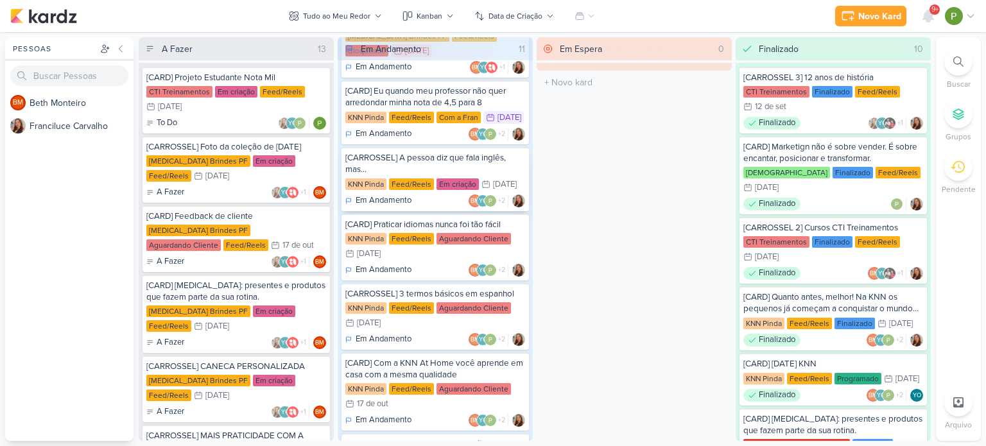
scroll to position [105, 0]
